Goal: Book appointment/travel/reservation

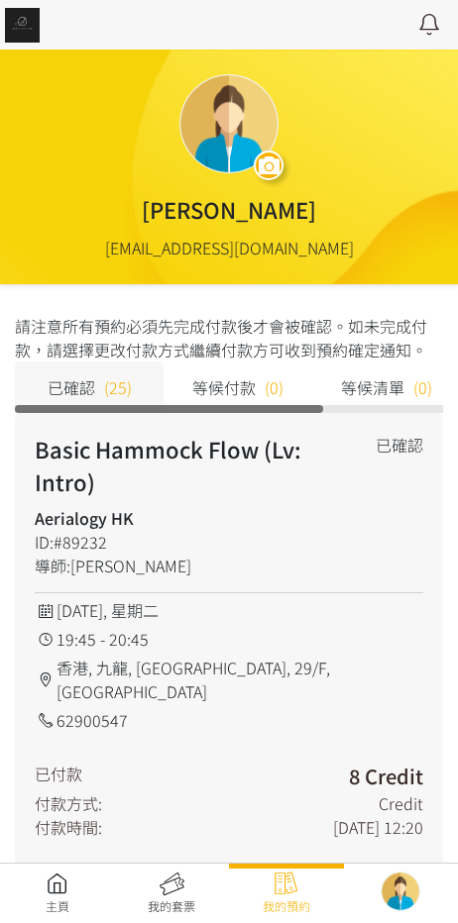
click at [51, 884] on link at bounding box center [57, 894] width 115 height 44
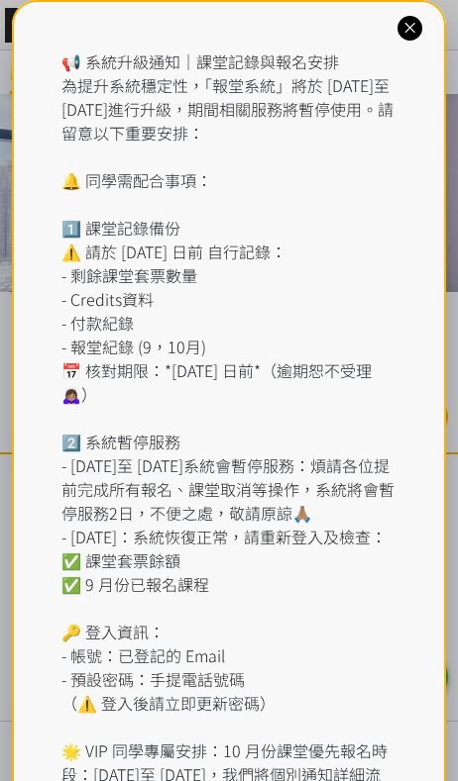
click at [411, 32] on icon at bounding box center [409, 28] width 19 height 19
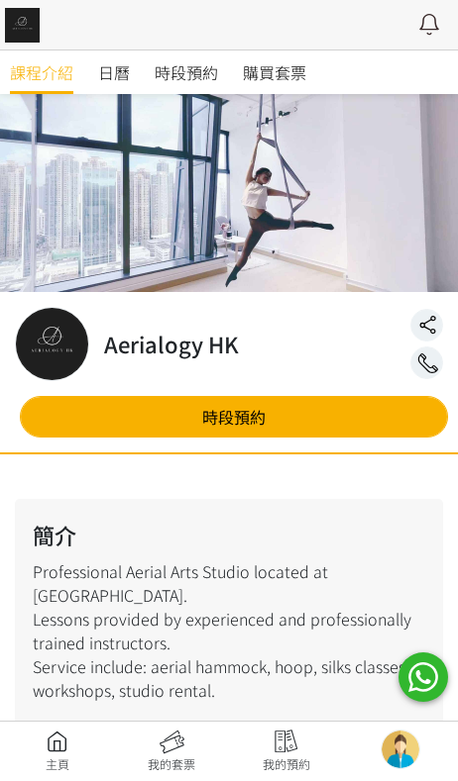
click at [210, 60] on span "時段預約" at bounding box center [185, 72] width 63 height 24
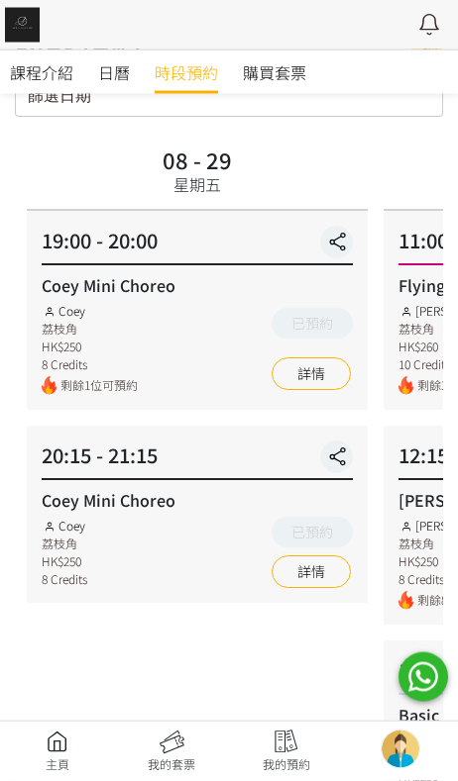
scroll to position [103, 0]
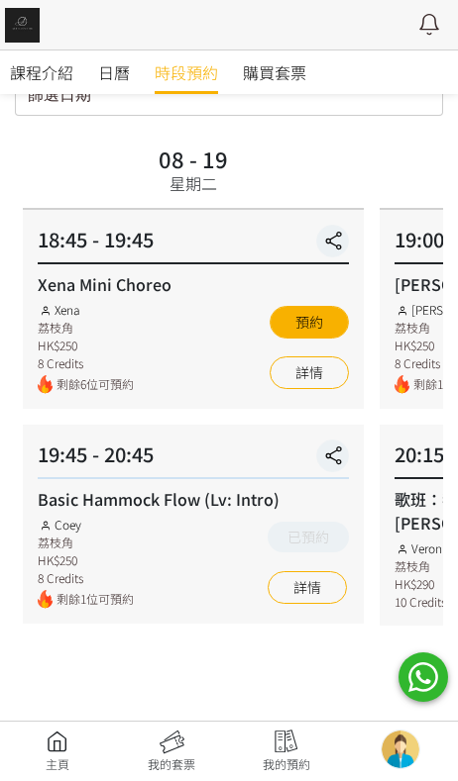
click at [317, 385] on link "詳情" at bounding box center [308, 373] width 79 height 33
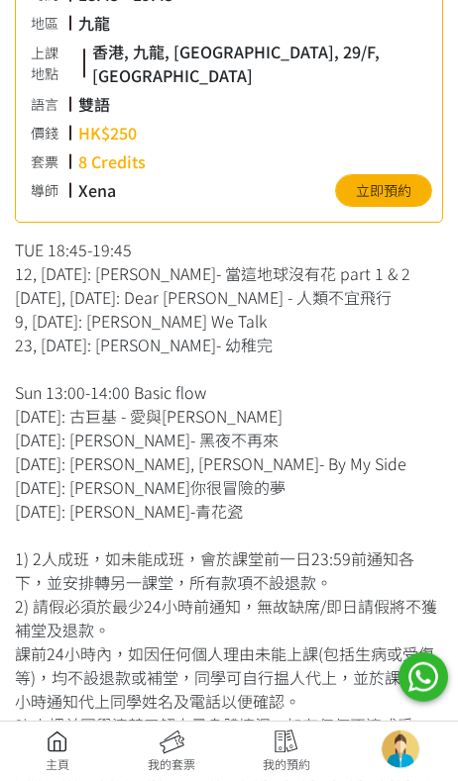
scroll to position [500, 0]
